Goal: Navigation & Orientation: Find specific page/section

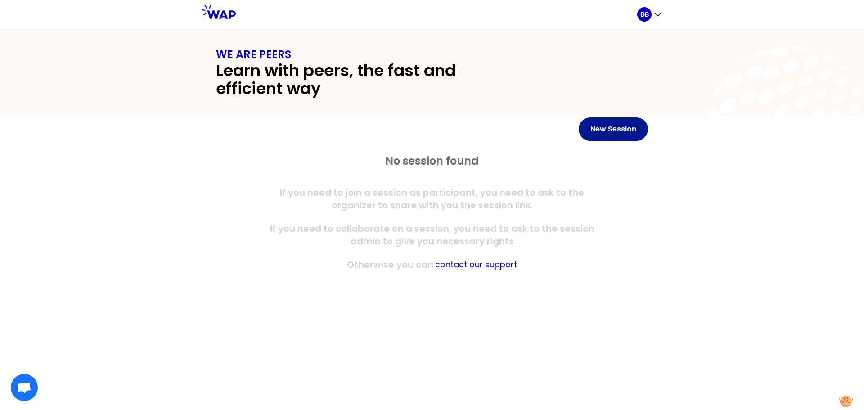
click at [610, 129] on button "New Session" at bounding box center [613, 128] width 69 height 23
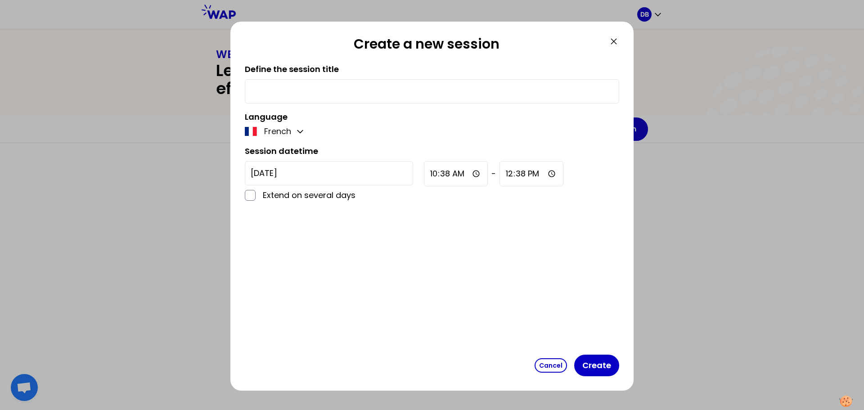
click at [618, 41] on icon at bounding box center [614, 41] width 11 height 11
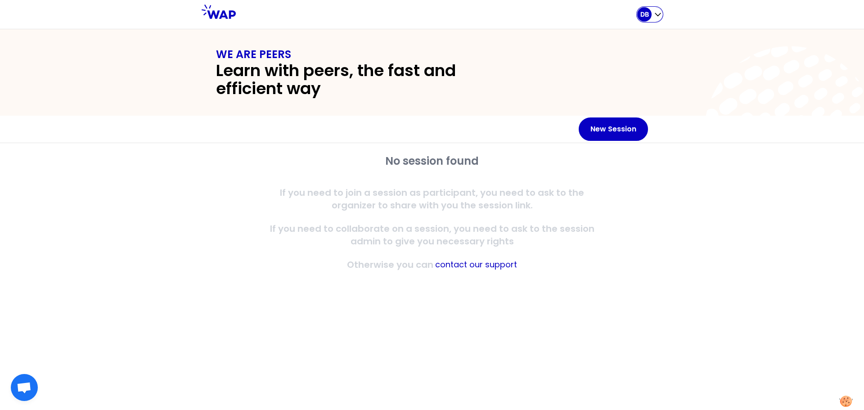
click at [654, 20] on div "DB" at bounding box center [649, 14] width 25 height 14
click at [629, 54] on button "My profile" at bounding box center [623, 61] width 80 height 16
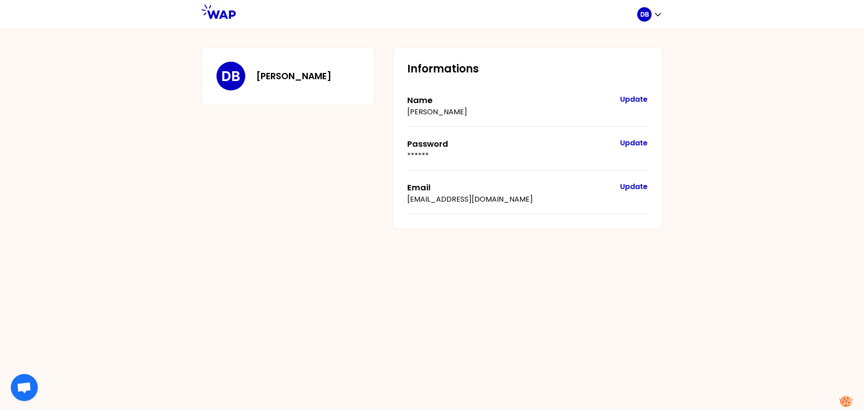
click at [646, 22] on div "DB" at bounding box center [649, 14] width 25 height 29
click at [646, 16] on p "DB" at bounding box center [645, 14] width 9 height 9
click at [618, 38] on span "Home page" at bounding box center [631, 37] width 47 height 13
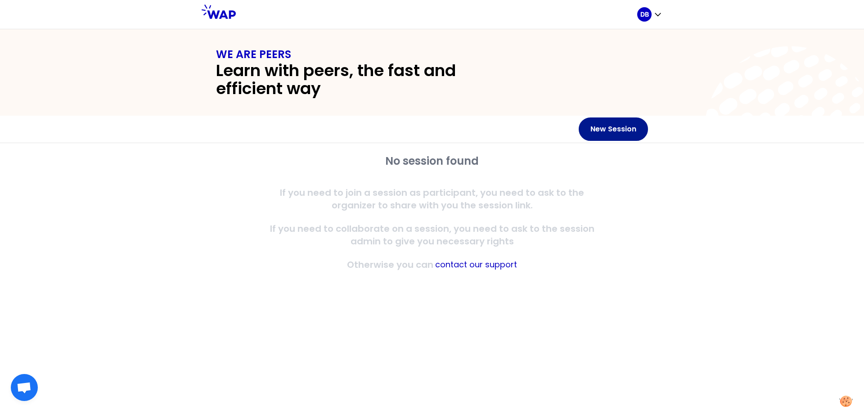
click at [628, 127] on button "New Session" at bounding box center [613, 128] width 69 height 23
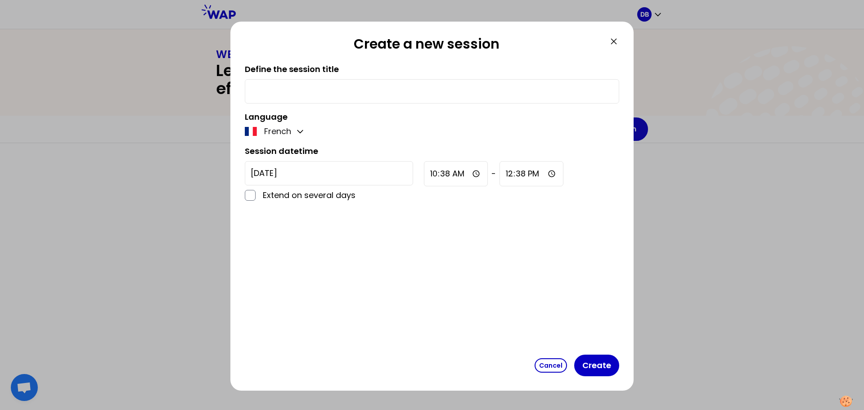
drag, startPoint x: 559, startPoint y: 368, endPoint x: 558, endPoint y: 343, distance: 24.3
click at [560, 368] on button "Cancel" at bounding box center [551, 365] width 32 height 14
